Goal: Information Seeking & Learning: Learn about a topic

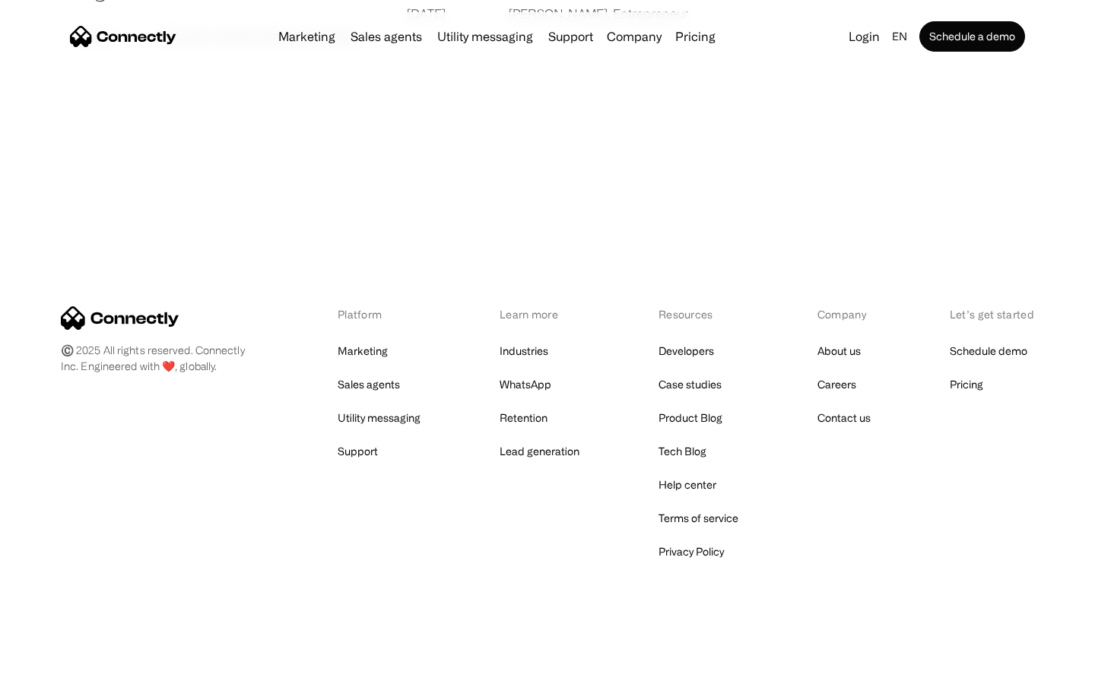
scroll to position [2922, 0]
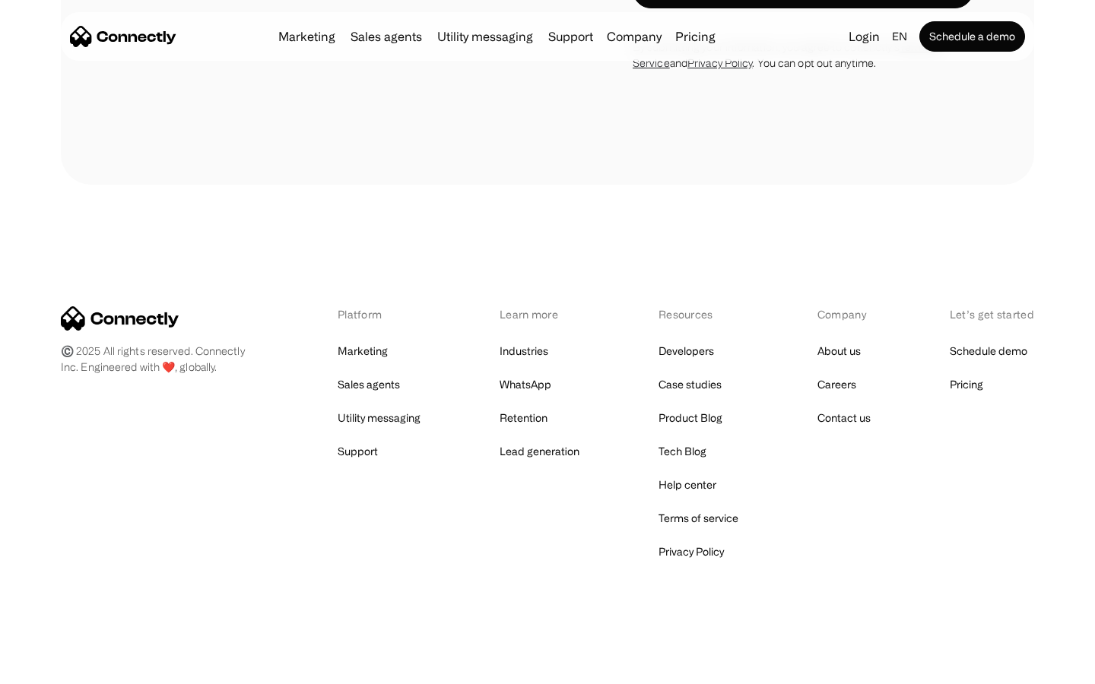
scroll to position [5118, 0]
